Goal: Navigation & Orientation: Find specific page/section

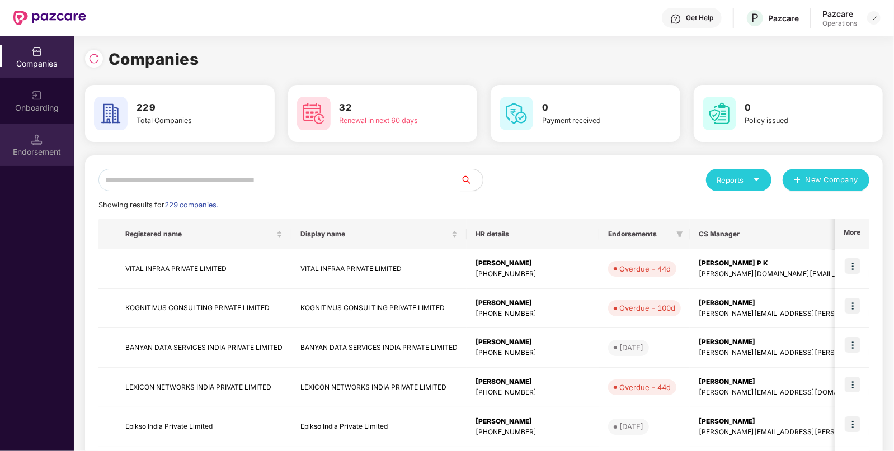
click at [31, 140] on img at bounding box center [36, 139] width 11 height 11
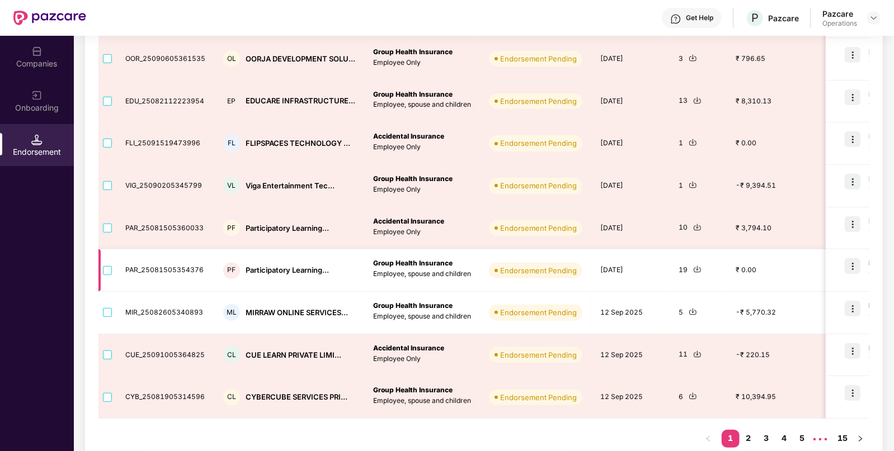
scroll to position [257, 0]
